Goal: Browse casually: Explore the website without a specific task or goal

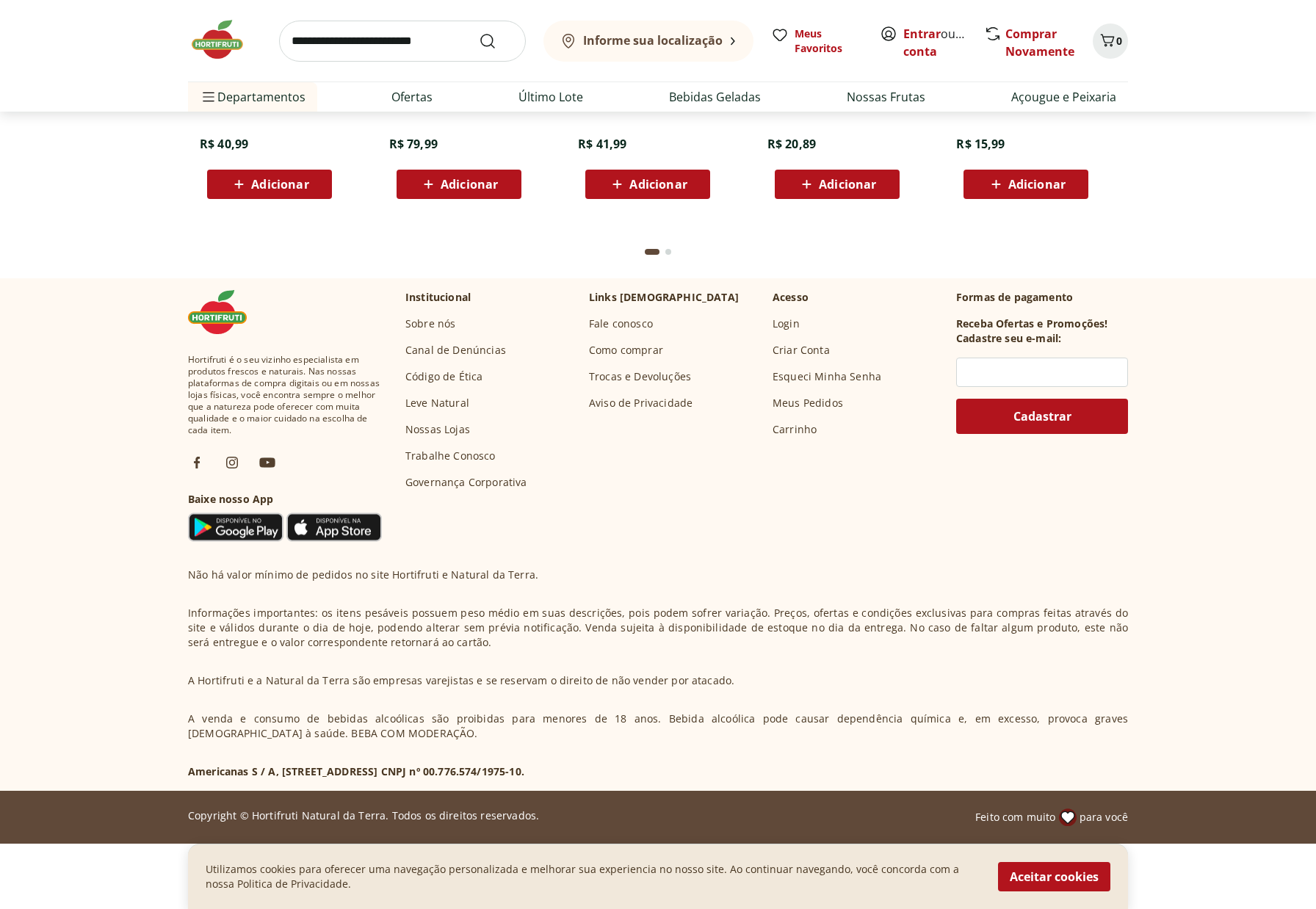
click at [1068, 878] on button "Aceitar cookies" at bounding box center [1054, 876] width 112 height 29
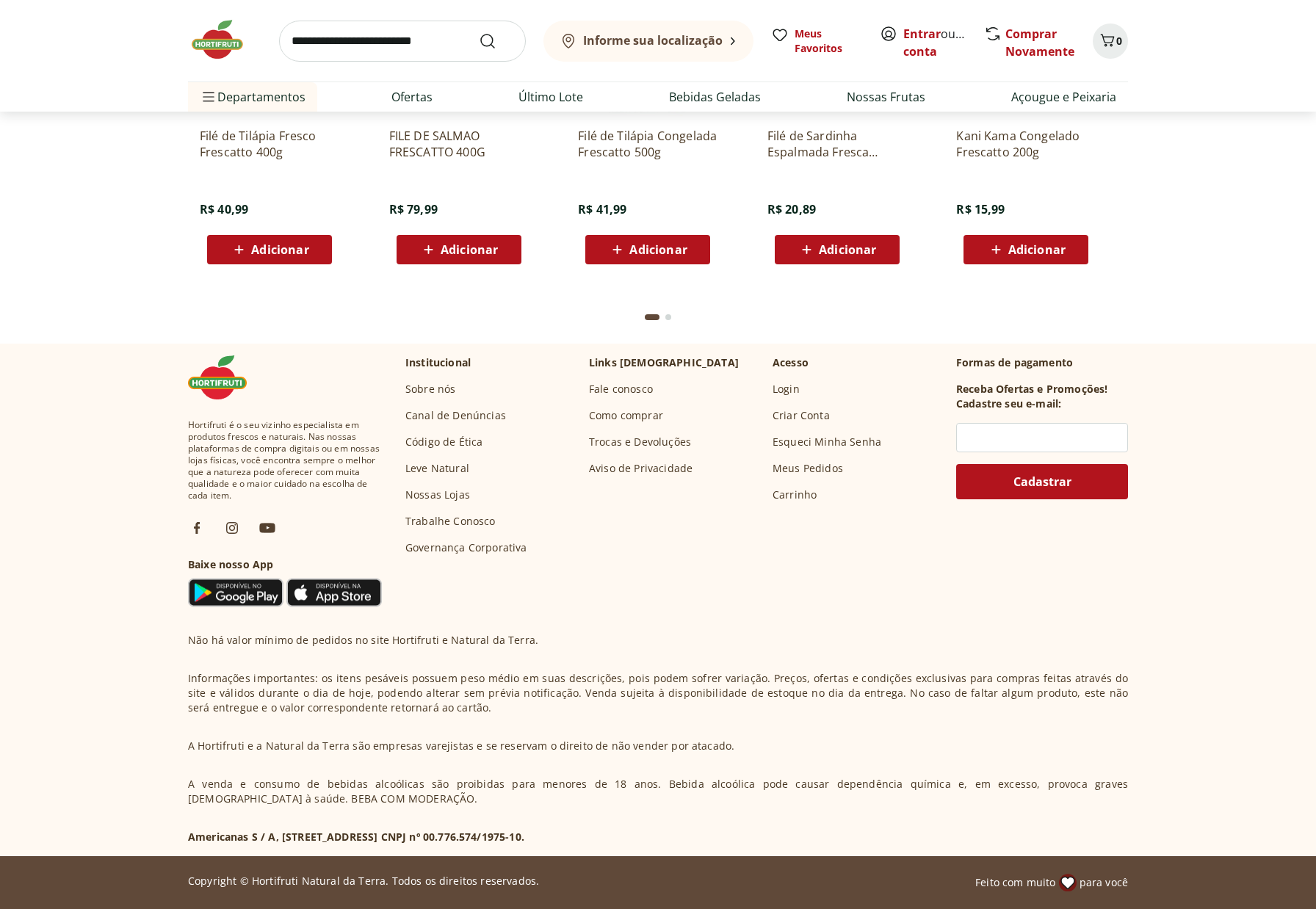
click at [1071, 882] on span at bounding box center [1068, 882] width 18 height 18
click at [1090, 884] on span "para você" at bounding box center [1104, 882] width 49 height 15
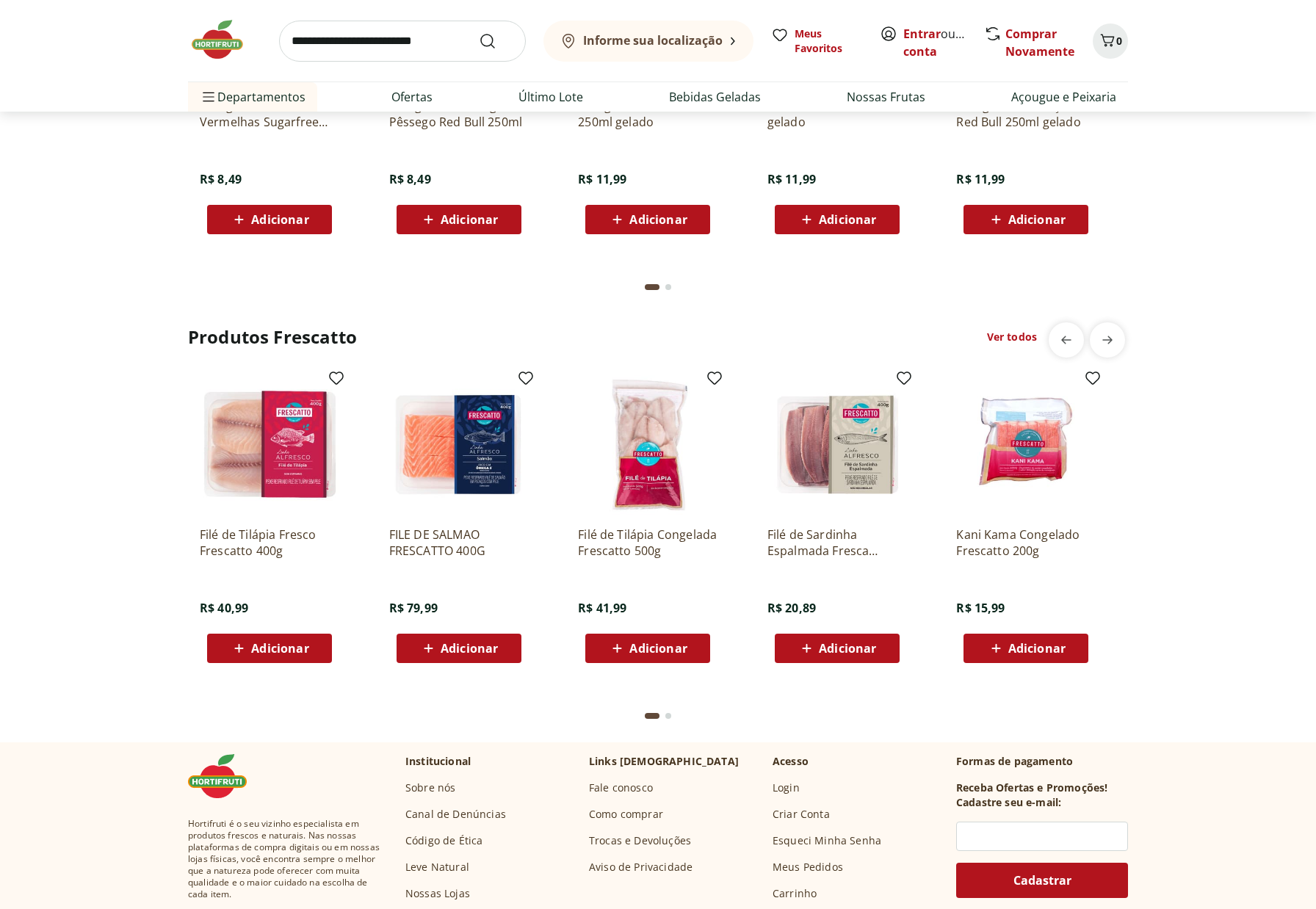
scroll to position [4125, 0]
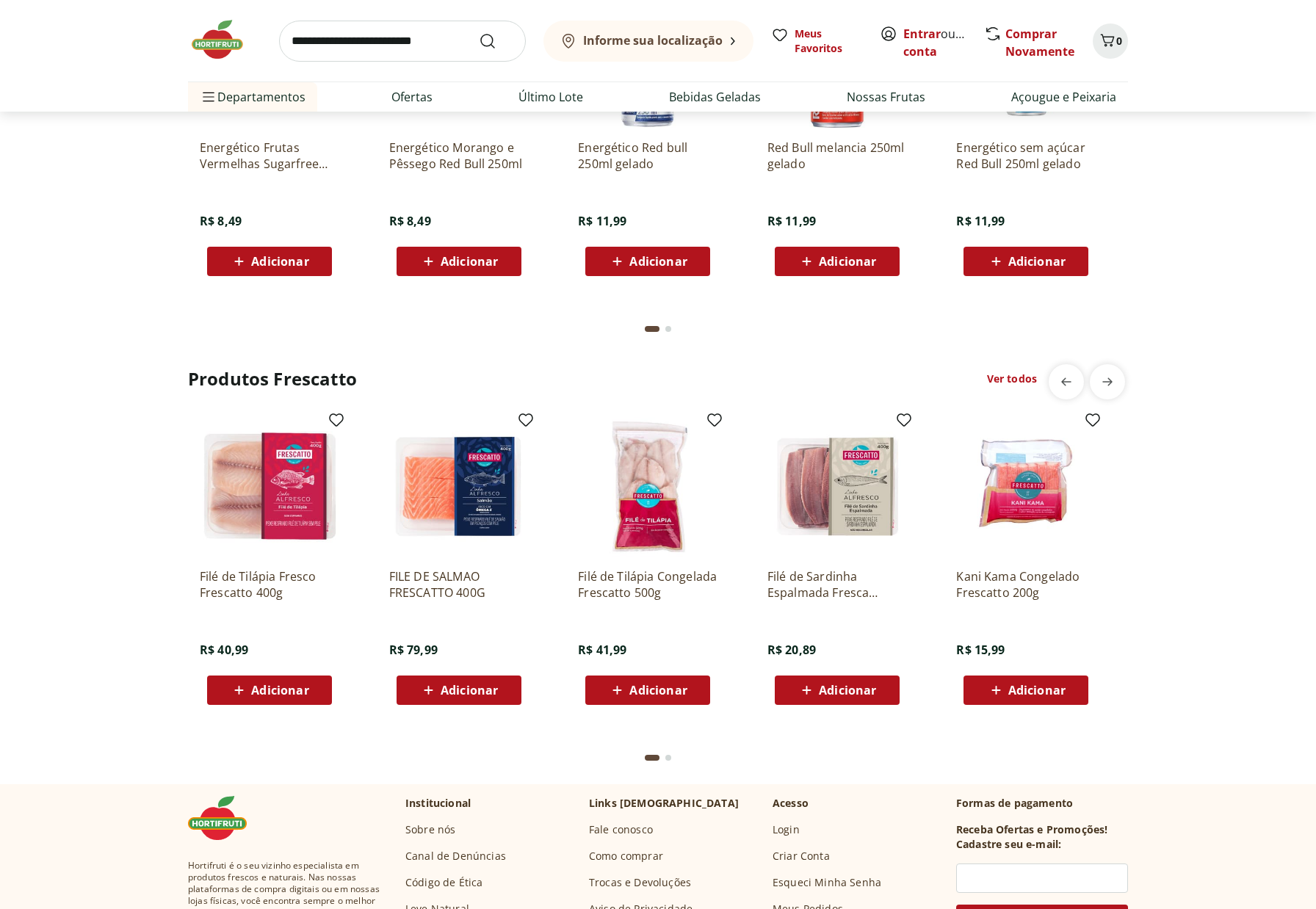
click at [97, 670] on div "Produtos Frescatto Ver todos Filé de Tilápia Fresco Frescatto 400g R$ 40,99 Adi…" at bounding box center [658, 570] width 1258 height 412
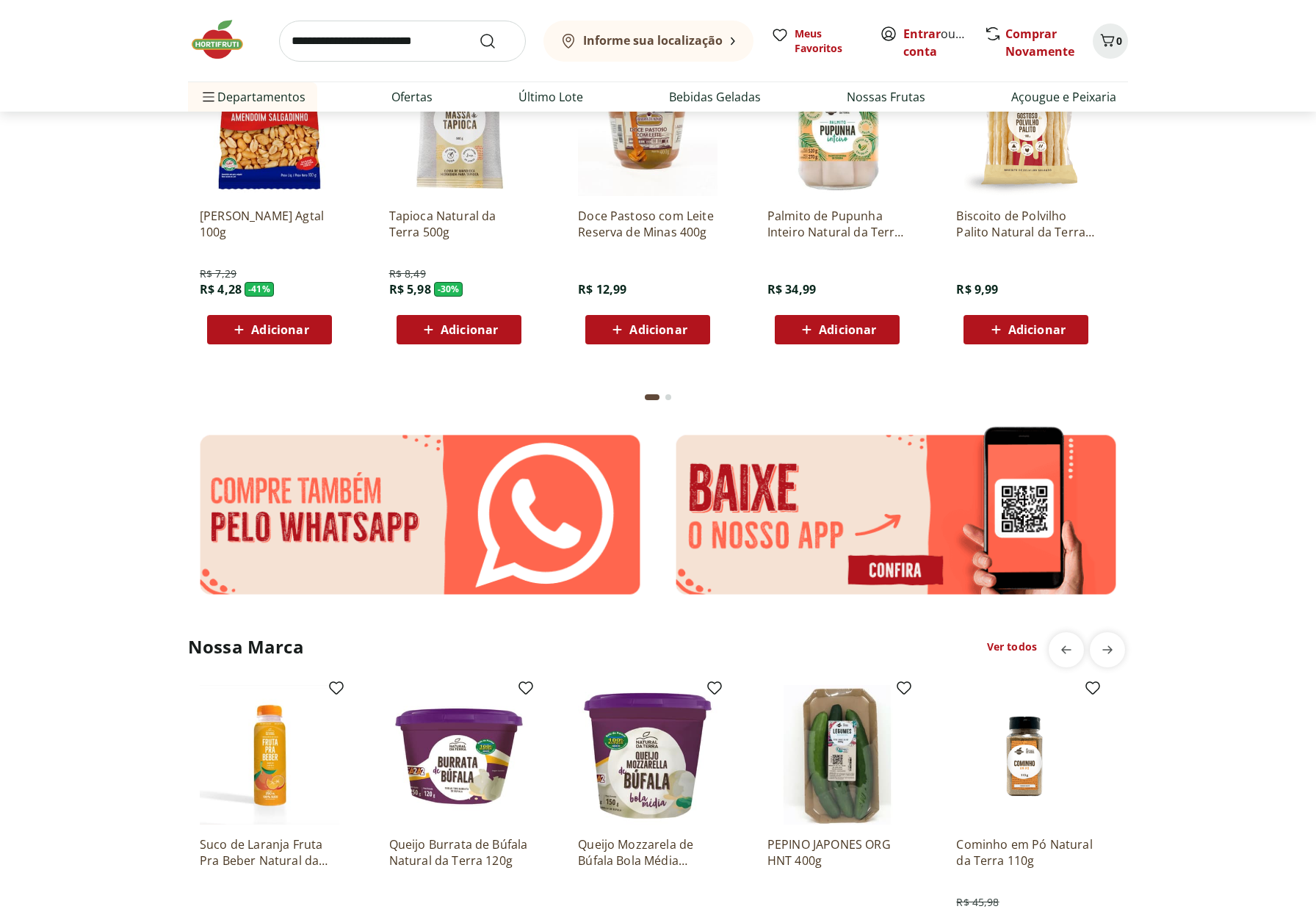
scroll to position [2583, 0]
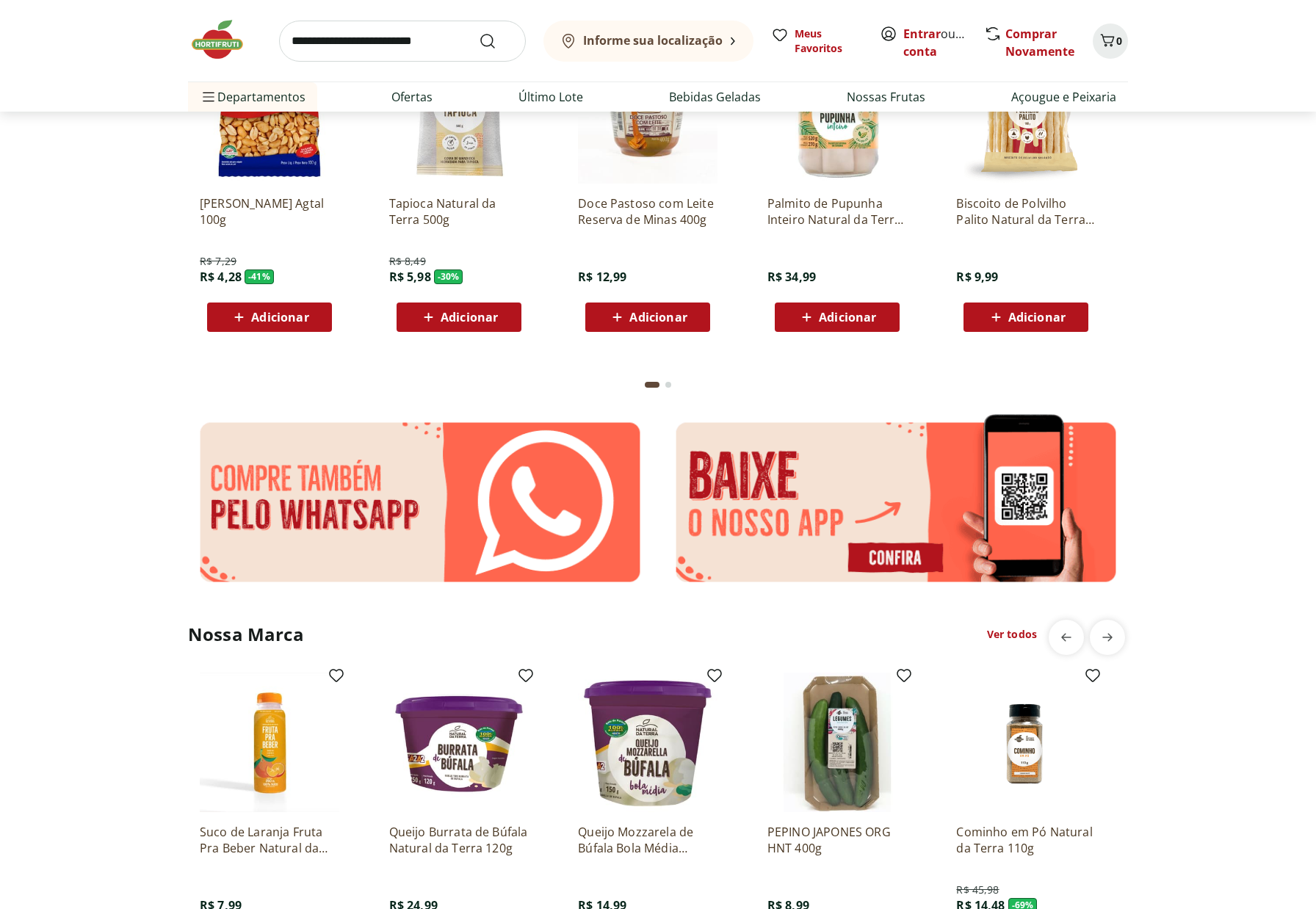
click at [1021, 498] on img at bounding box center [896, 503] width 464 height 182
